Goal: Transaction & Acquisition: Purchase product/service

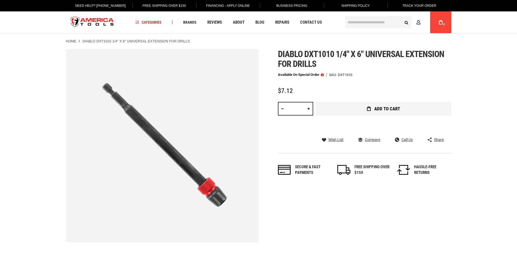
click at [386, 111] on span "Add to Cart" at bounding box center [387, 108] width 26 height 5
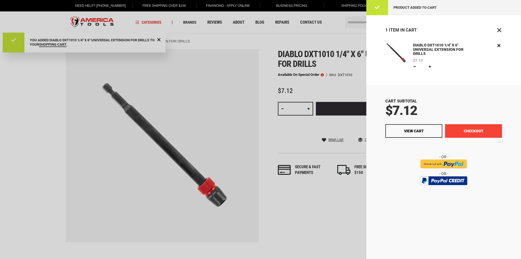
click at [463, 129] on button "Checkout" at bounding box center [473, 131] width 57 height 14
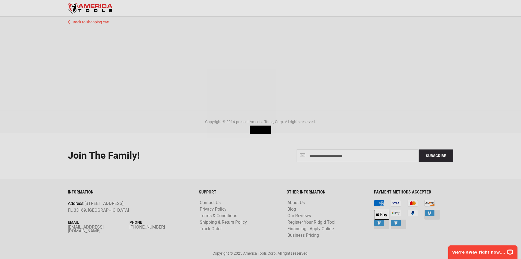
click at [256, 133] on img at bounding box center [261, 129] width 22 height 8
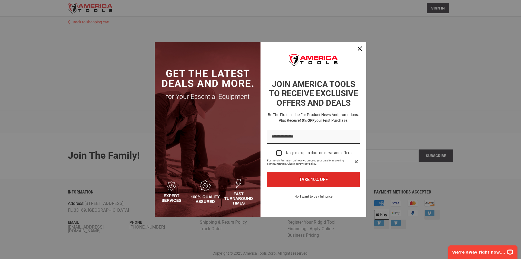
click at [257, 129] on img "Marketing offer form" at bounding box center [208, 129] width 106 height 175
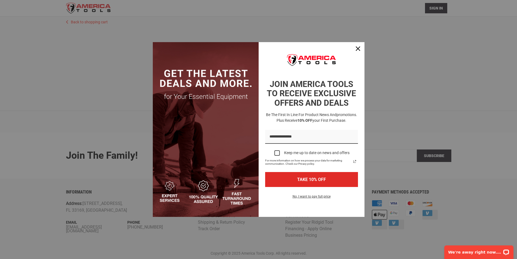
click at [437, 110] on div "Marketing offer form" at bounding box center [258, 129] width 517 height 259
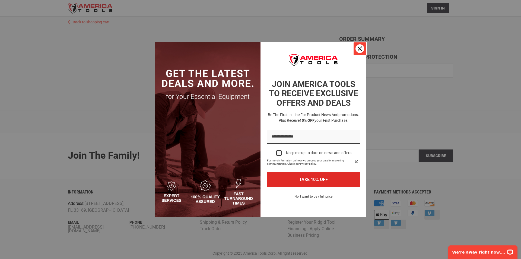
click at [358, 46] on icon "close icon" at bounding box center [360, 48] width 4 height 4
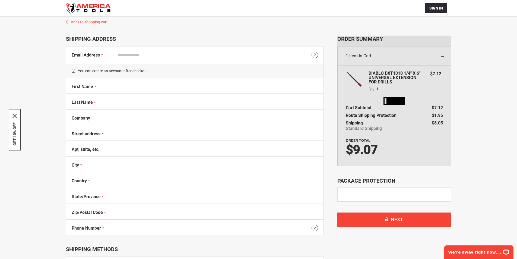
select select "**"
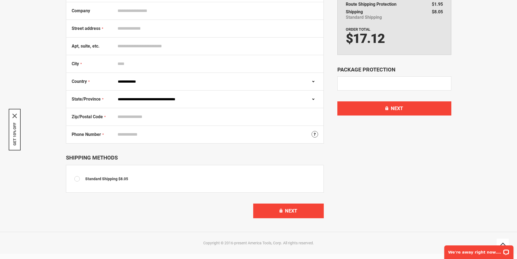
scroll to position [136, 0]
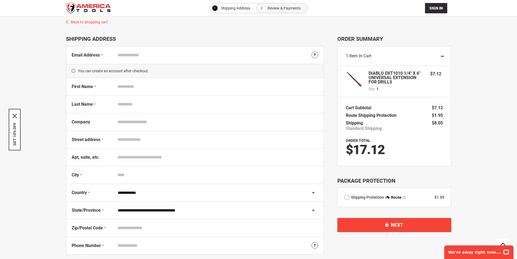
scroll to position [136, 0]
